Goal: Navigation & Orientation: Find specific page/section

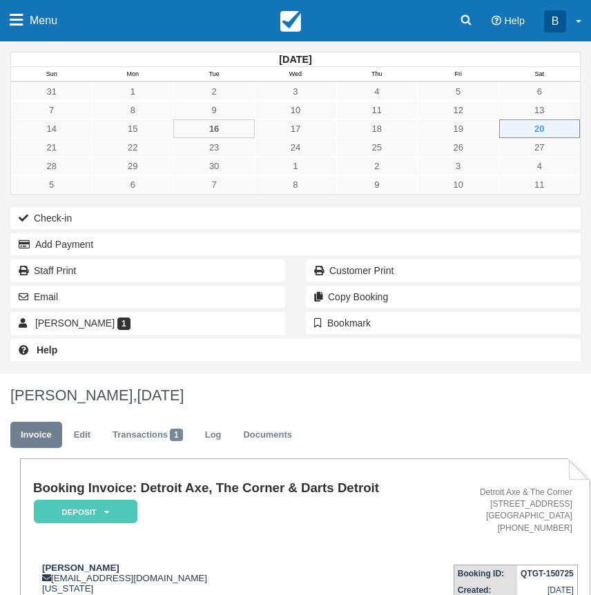
scroll to position [561, 0]
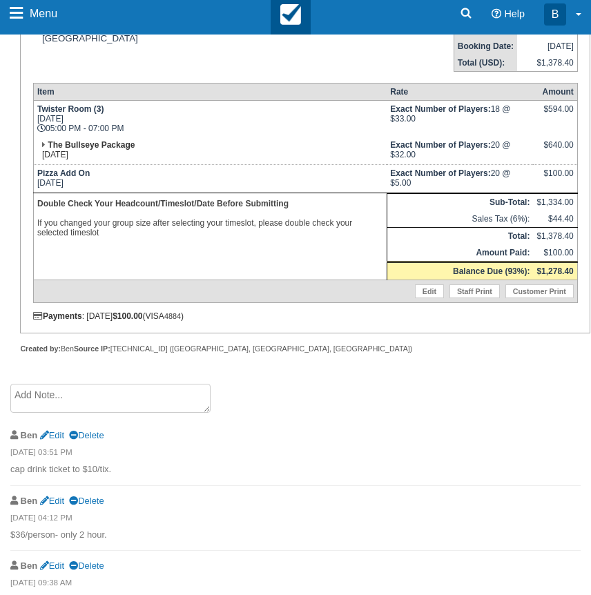
click at [303, 24] on link at bounding box center [291, 13] width 40 height 41
